Goal: Obtain resource: Download file/media

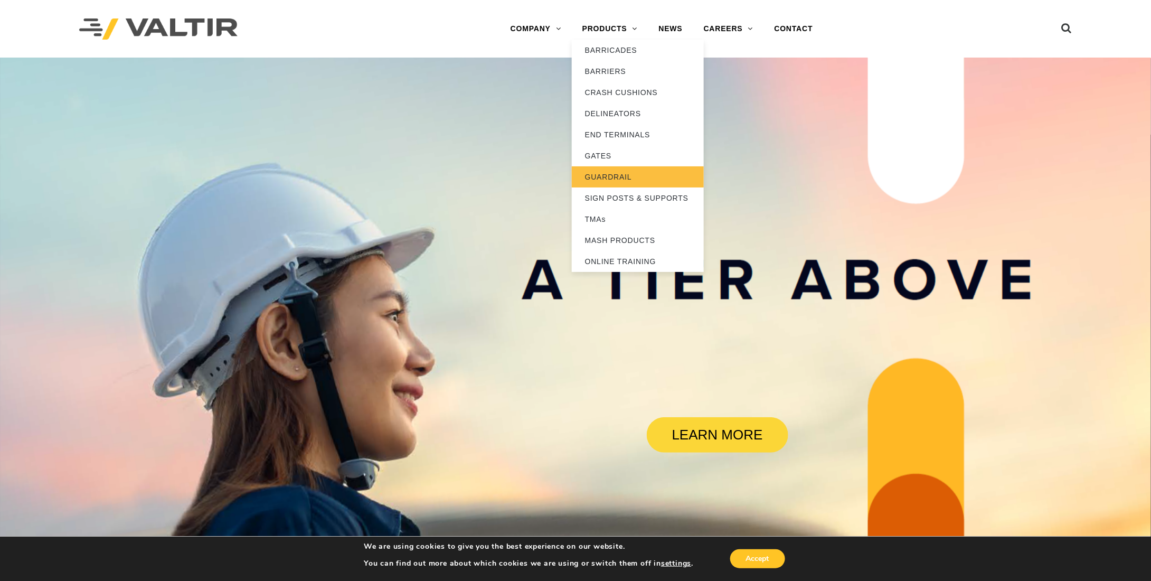
click at [615, 173] on link "GUARDRAIL" at bounding box center [638, 176] width 132 height 21
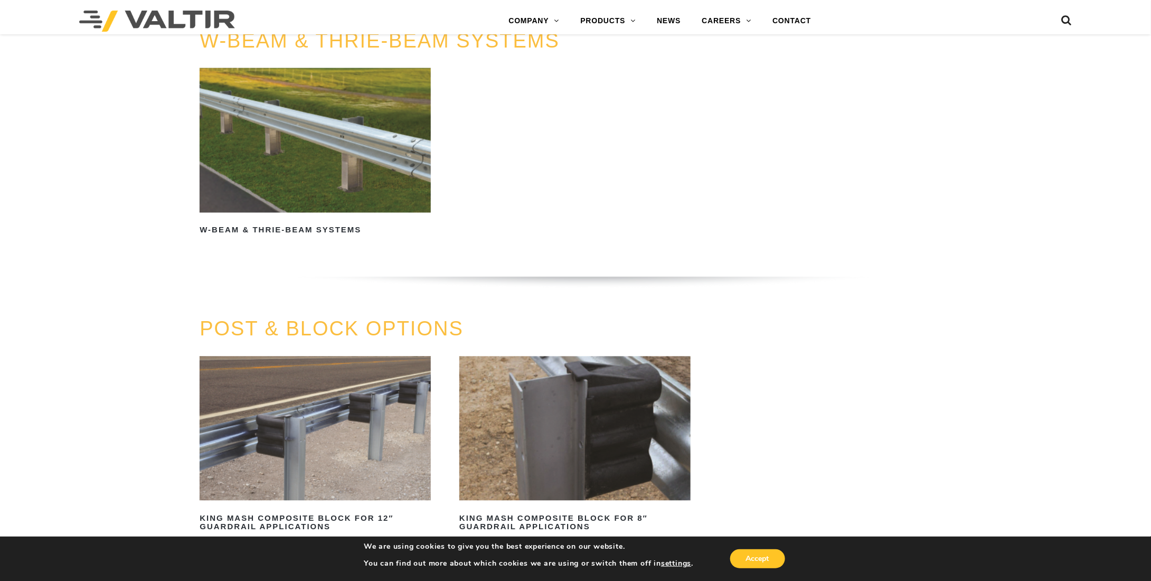
scroll to position [951, 0]
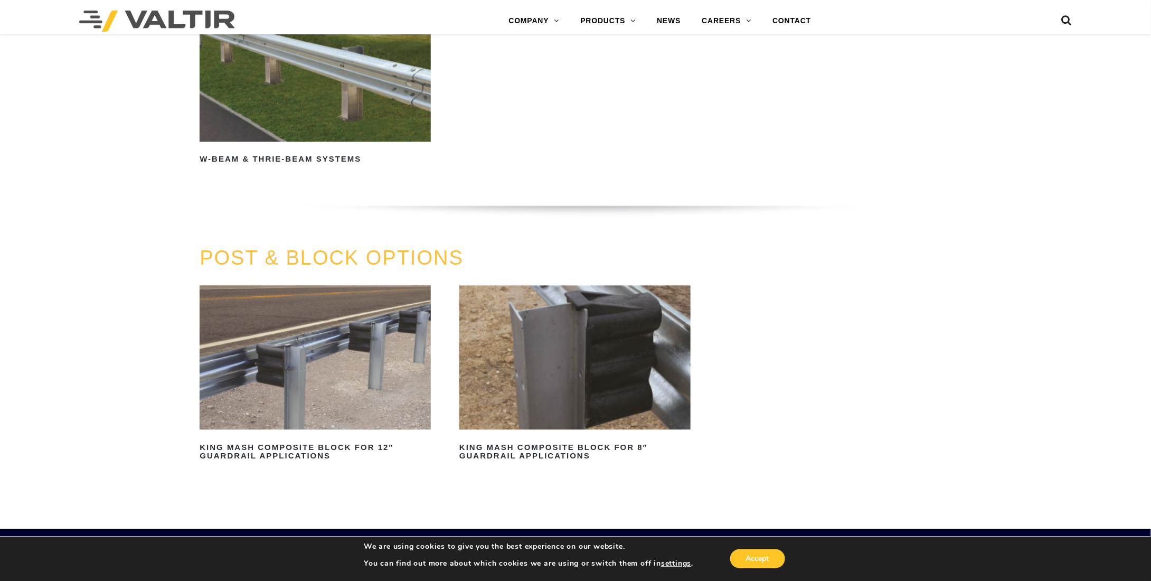
click at [309, 113] on img at bounding box center [315, 69] width 231 height 145
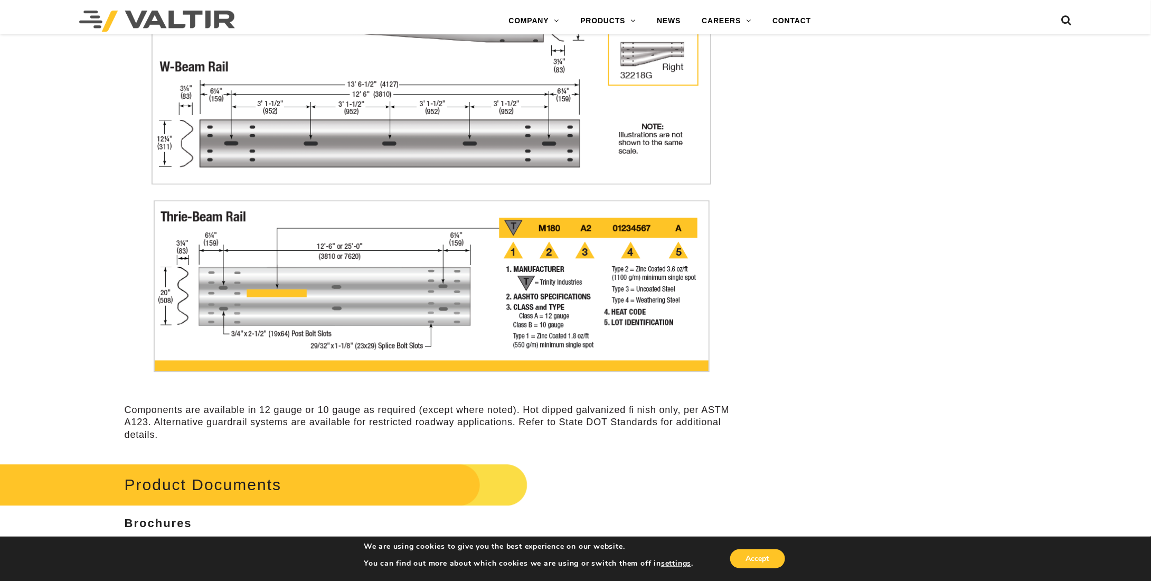
scroll to position [3169, 0]
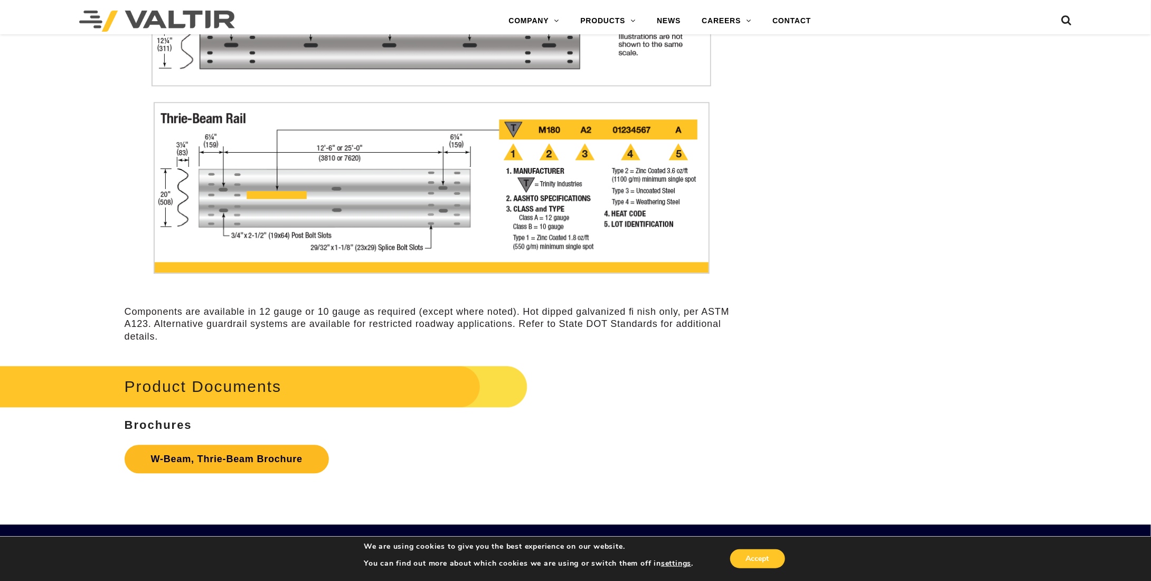
click at [260, 473] on link "W-Beam, Thrie-Beam Brochure" at bounding box center [227, 459] width 204 height 29
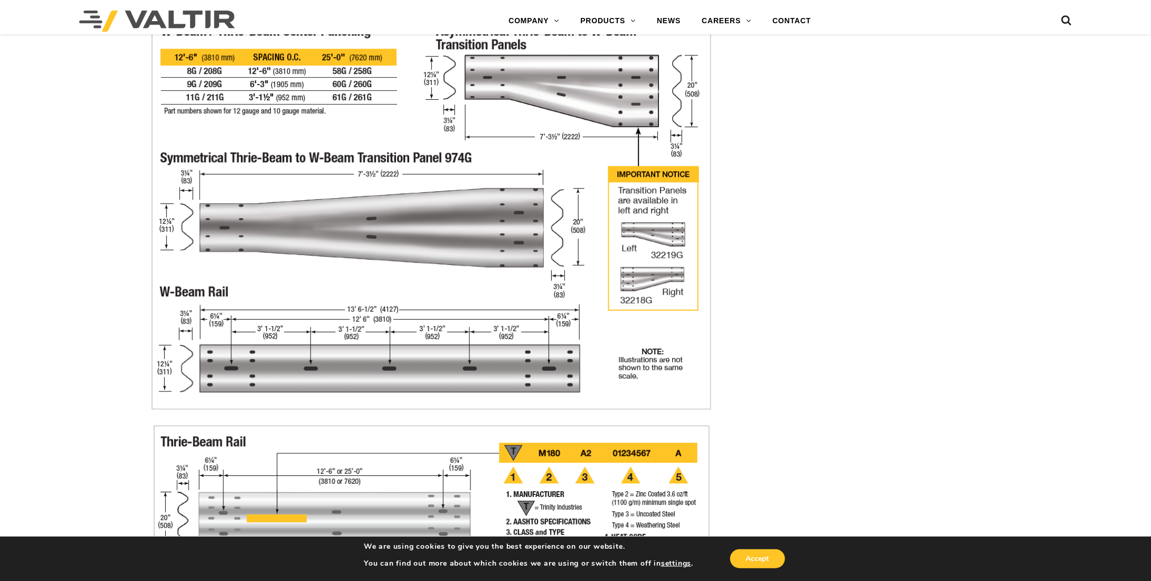
scroll to position [2799, 0]
